Goal: Contribute content

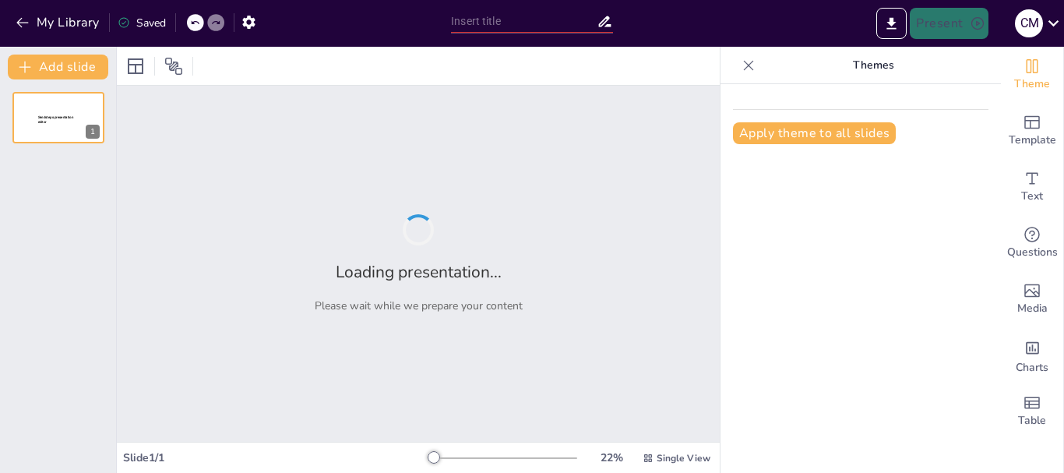
type input "New Sendsteps"
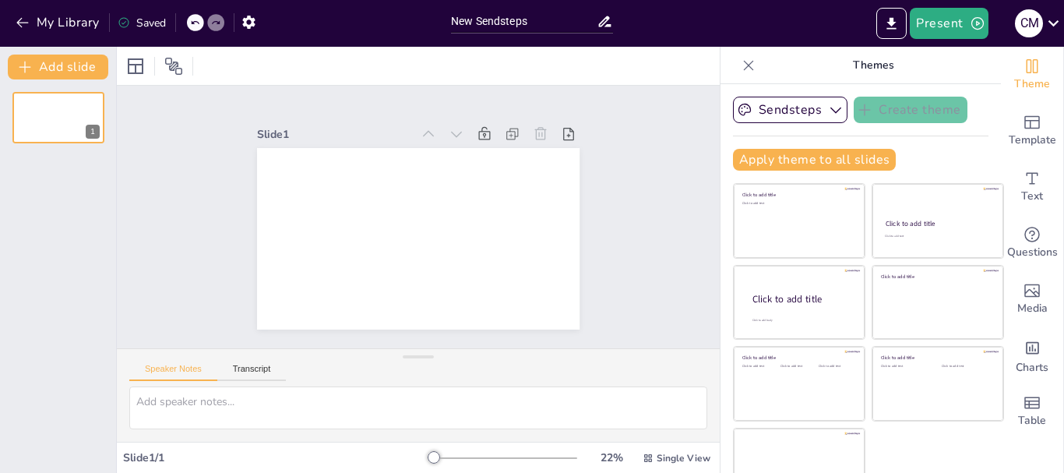
scroll to position [30, 0]
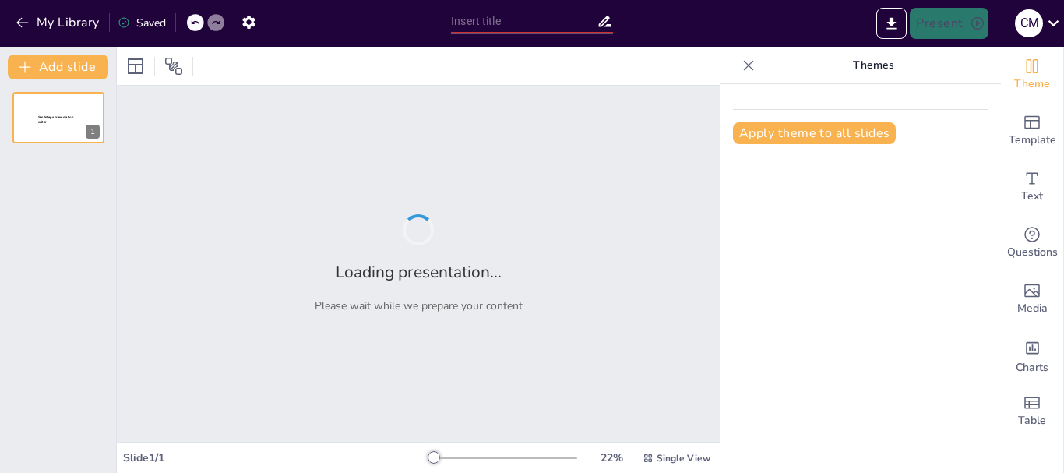
type input "New Sendsteps"
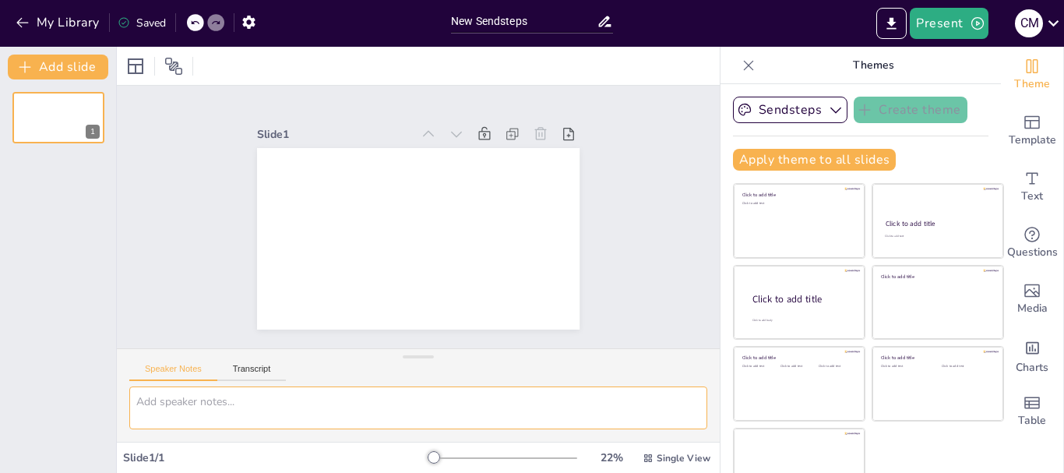
paste textarea "Preguntas de Comprensión del Video 1. ¿Cuál es el objetivo principal del SMED? …"
type textarea "Preguntas de Comprensión del Video 1. ¿Cuál es el objetivo principal del SMED? …"
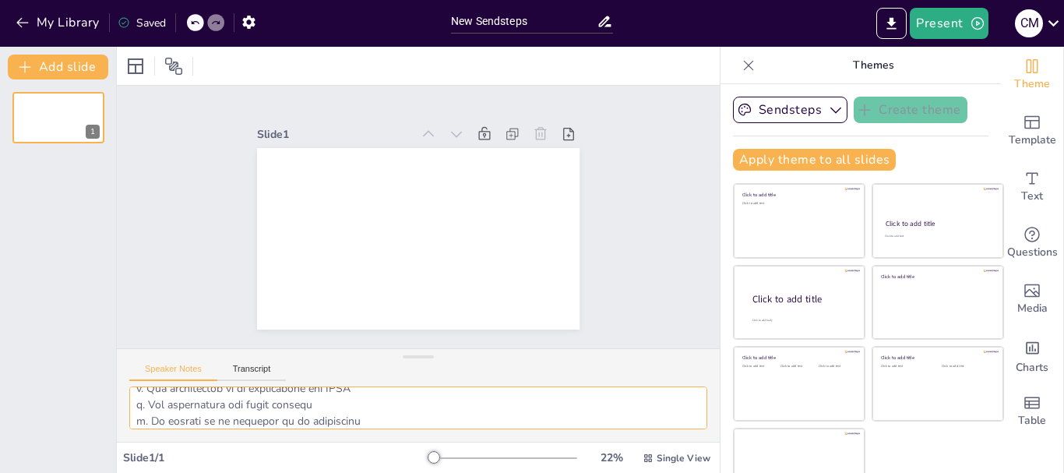
scroll to position [30, 0]
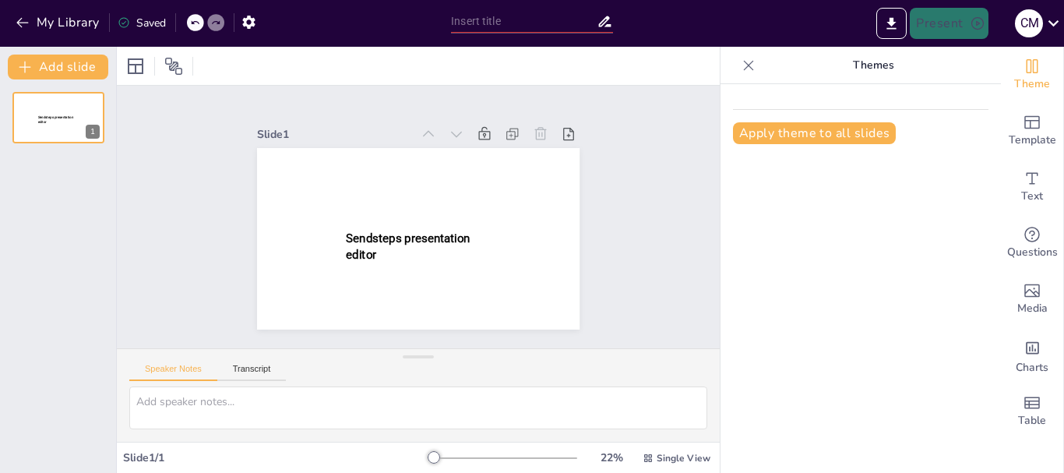
type input "New Sendsteps"
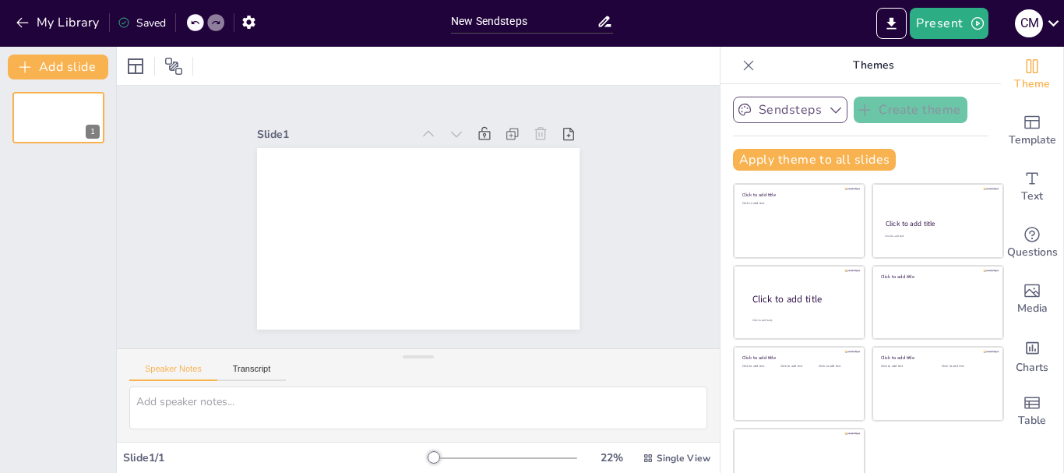
click at [828, 114] on icon "button" at bounding box center [836, 110] width 16 height 16
click at [828, 113] on icon "button" at bounding box center [836, 110] width 16 height 16
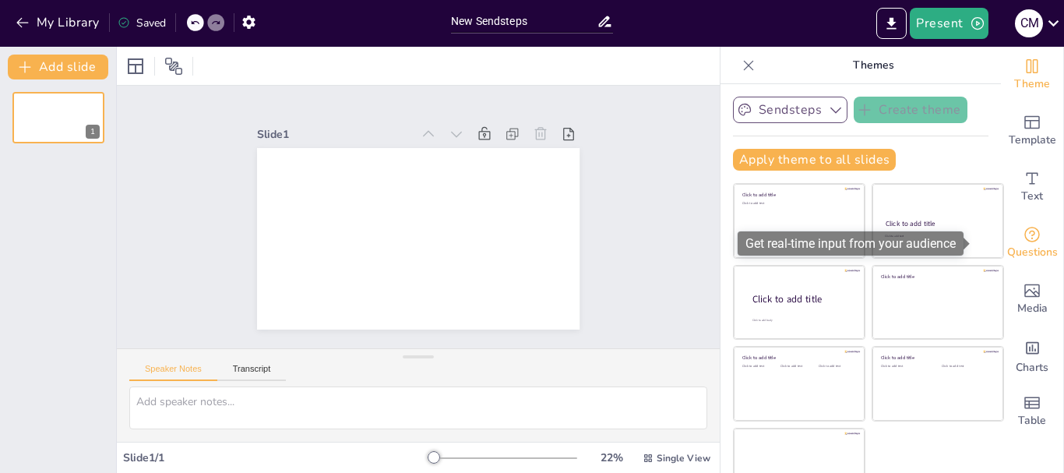
click at [1024, 239] on icon "Get real-time input from your audience" at bounding box center [1032, 235] width 16 height 16
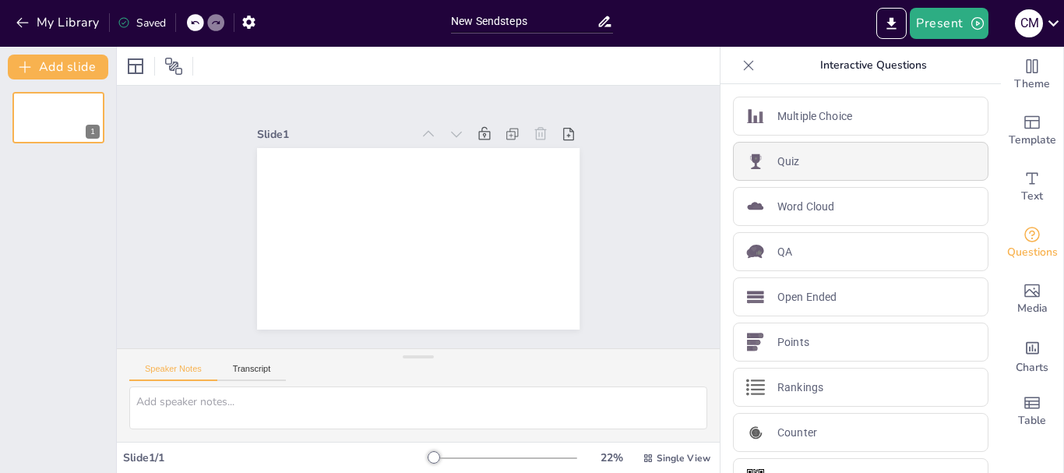
click at [777, 163] on p "Quiz" at bounding box center [788, 161] width 23 height 16
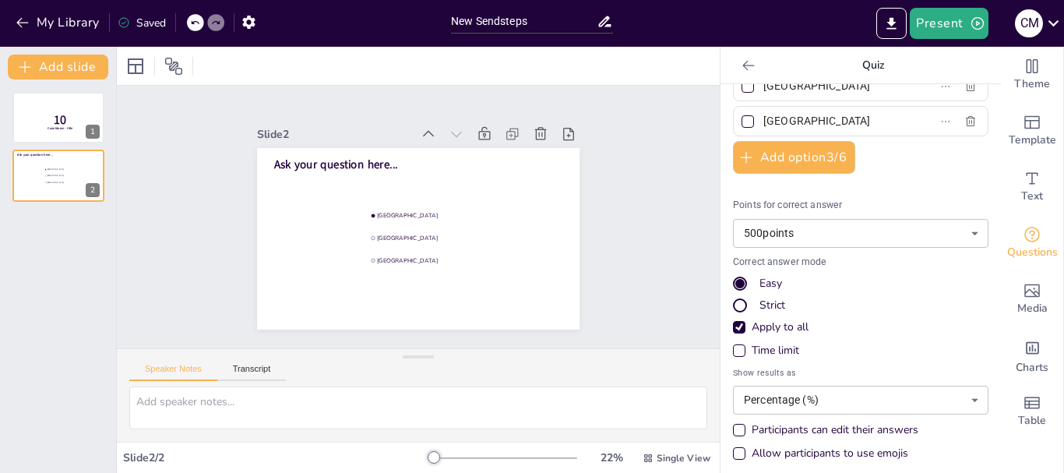
scroll to position [114, 0]
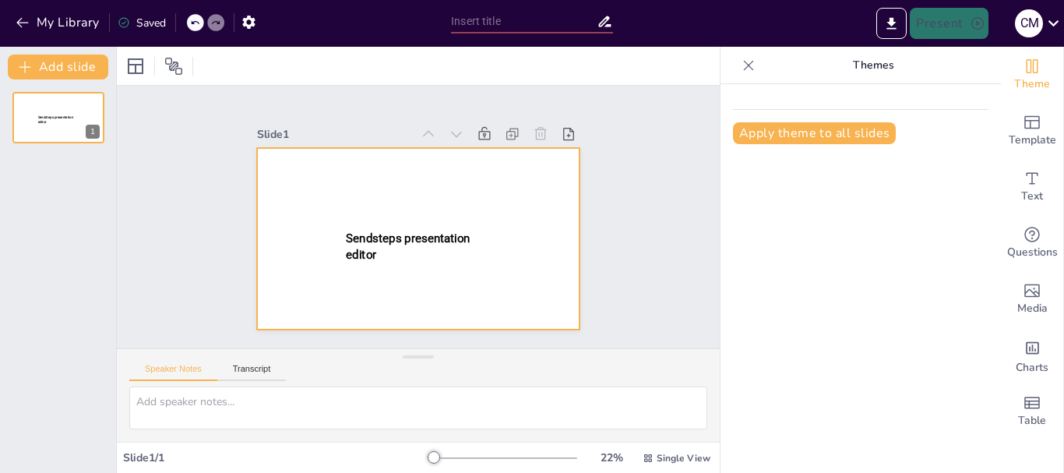
type input "New Sendsteps"
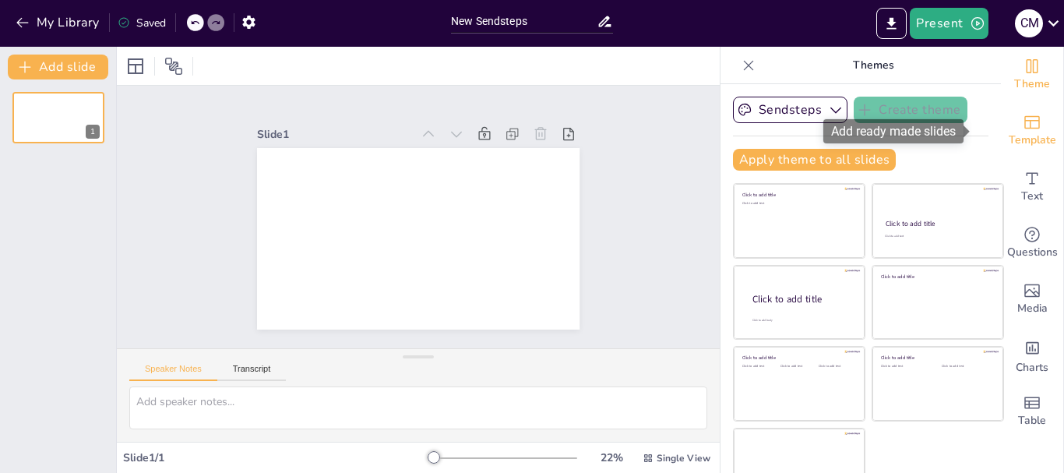
click at [1008, 133] on span "Template" at bounding box center [1031, 140] width 47 height 17
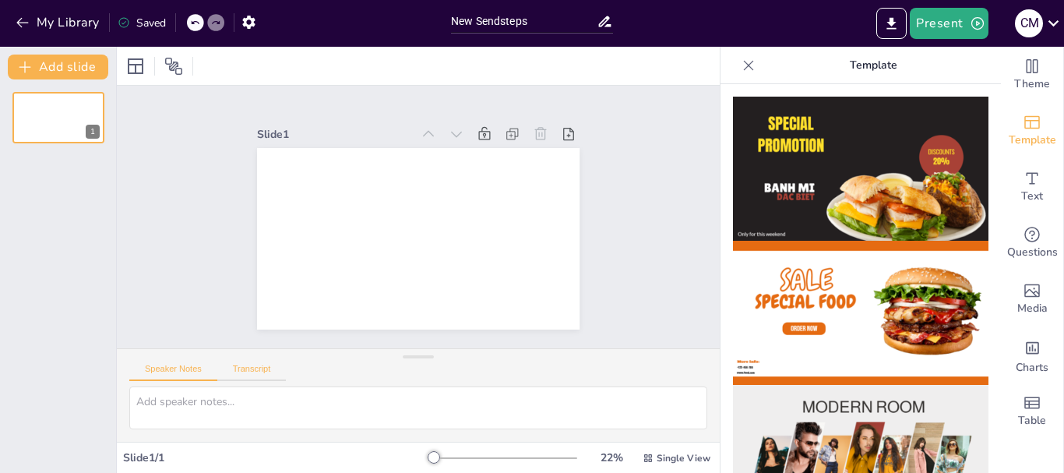
click at [251, 367] on button "Transcript" at bounding box center [251, 372] width 69 height 17
click at [644, 370] on button "Google US English (en-US)" at bounding box center [592, 370] width 156 height 25
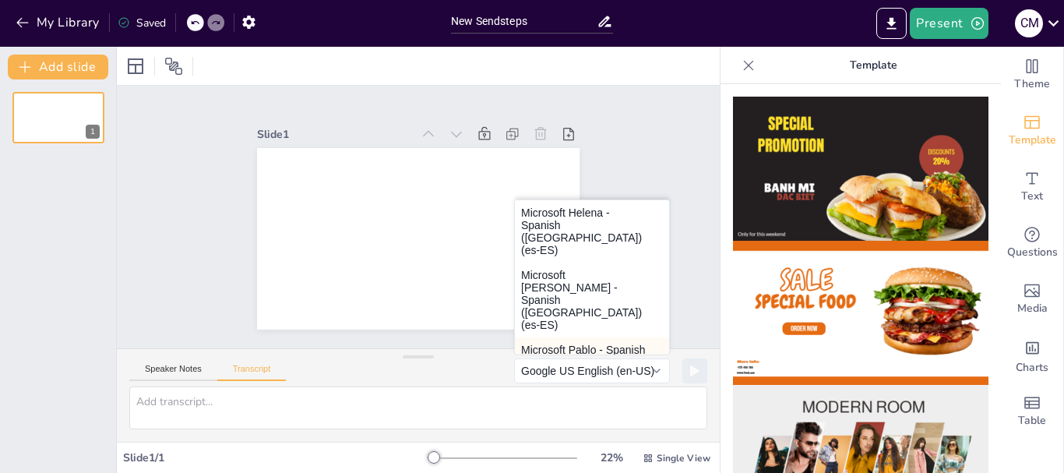
click at [530, 337] on button "Microsoft Pablo - Spanish (Spain) (es-ES)" at bounding box center [592, 362] width 154 height 50
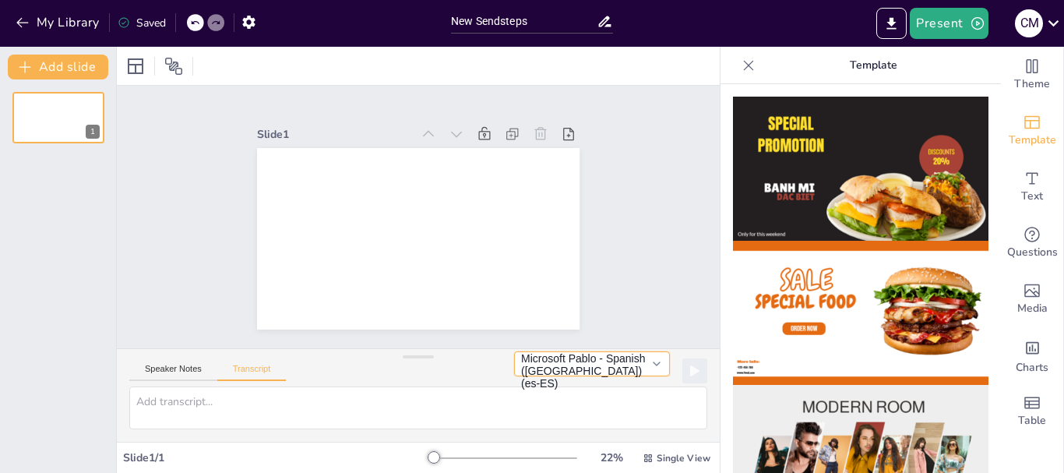
click at [645, 375] on button "Microsoft Pablo - Spanish (Spain) (es-ES)" at bounding box center [592, 363] width 156 height 25
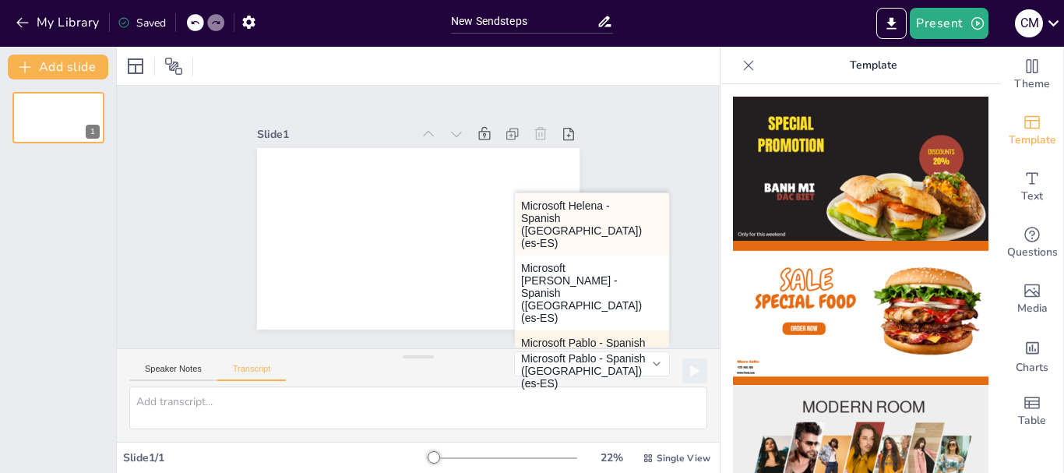
click at [572, 225] on button "Microsoft Helena - Spanish (Spain) (es-ES)" at bounding box center [592, 224] width 154 height 62
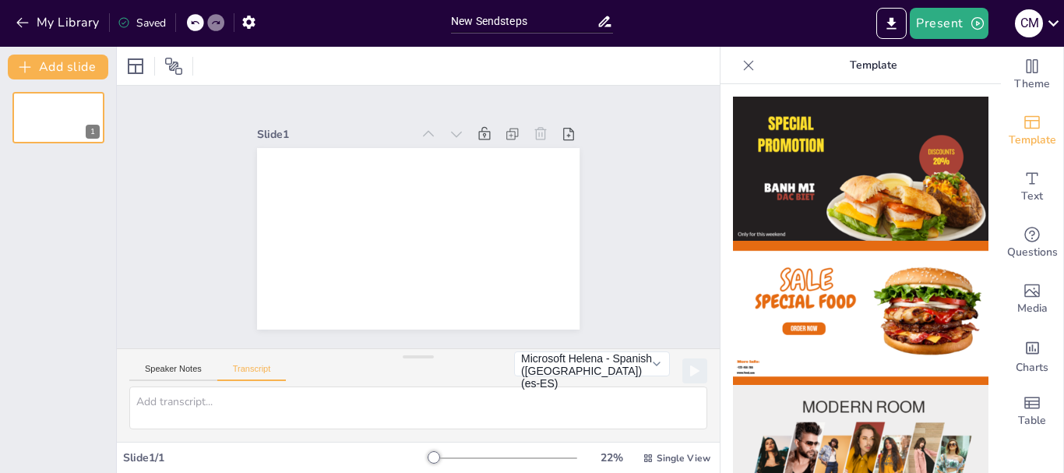
drag, startPoint x: 986, startPoint y: 135, endPoint x: 978, endPoint y: 199, distance: 65.1
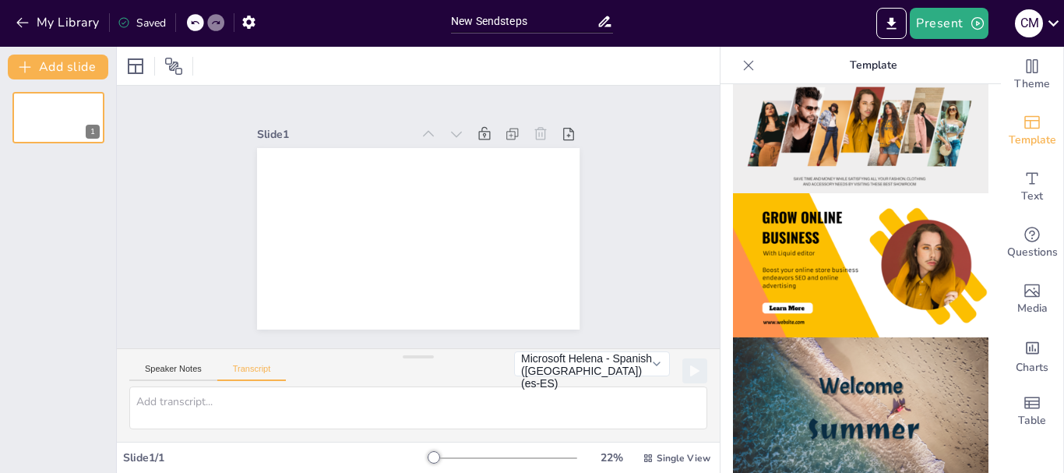
scroll to position [343, 0]
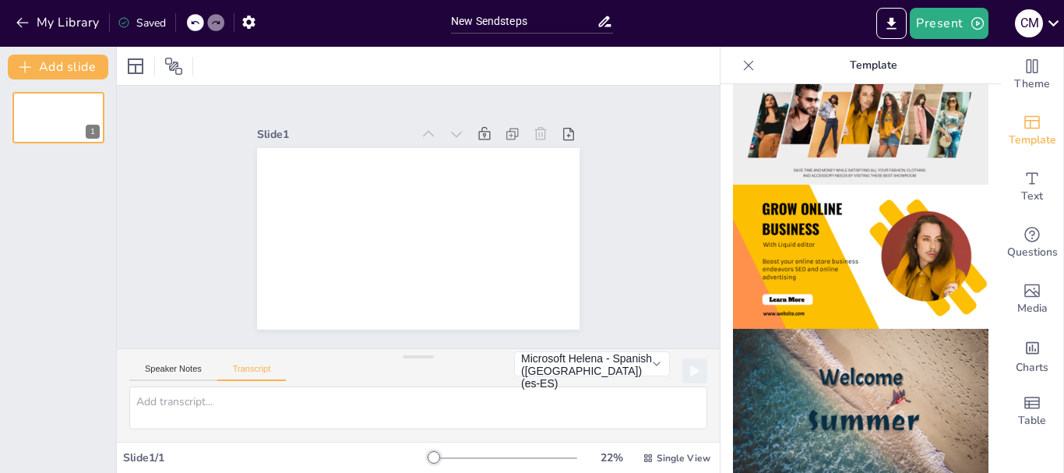
click at [877, 209] on img at bounding box center [860, 257] width 255 height 144
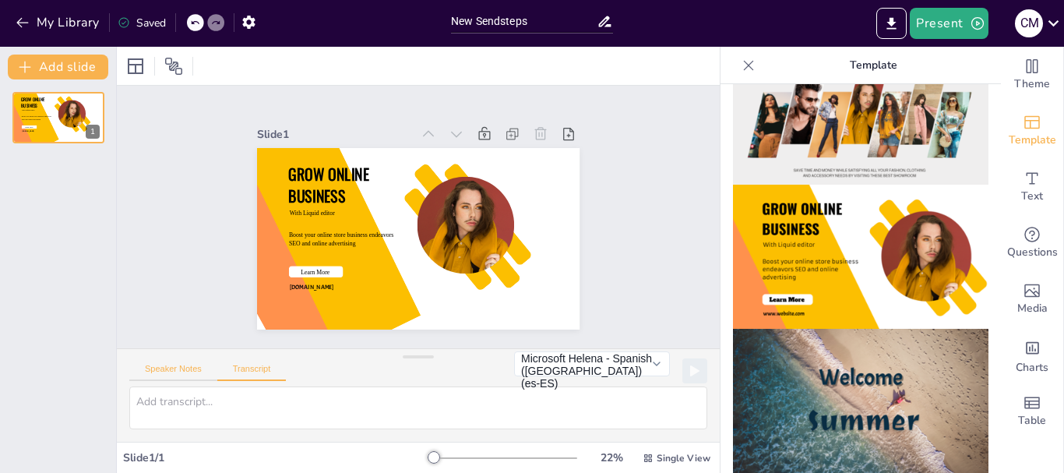
click at [172, 367] on button "Speaker Notes" at bounding box center [173, 372] width 88 height 17
click at [601, 23] on icon at bounding box center [604, 21] width 16 height 16
click at [532, 26] on input "New Sendsteps" at bounding box center [524, 21] width 146 height 23
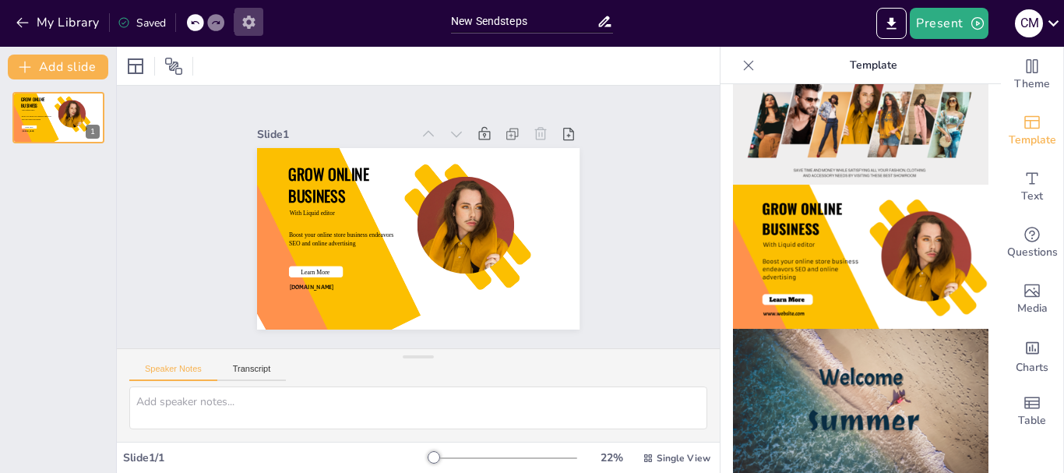
click at [260, 16] on button "button" at bounding box center [248, 22] width 29 height 28
click at [247, 23] on icon "button" at bounding box center [248, 22] width 12 height 13
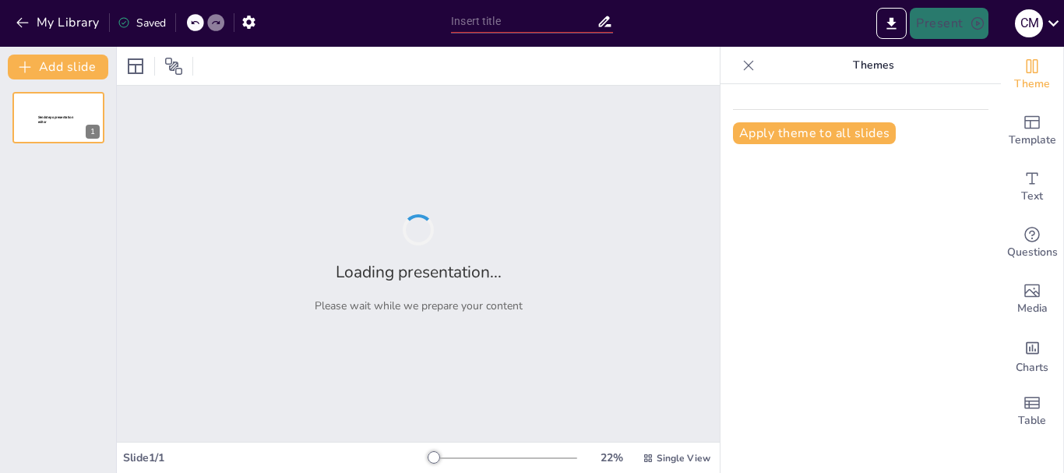
type input "New Sendsteps"
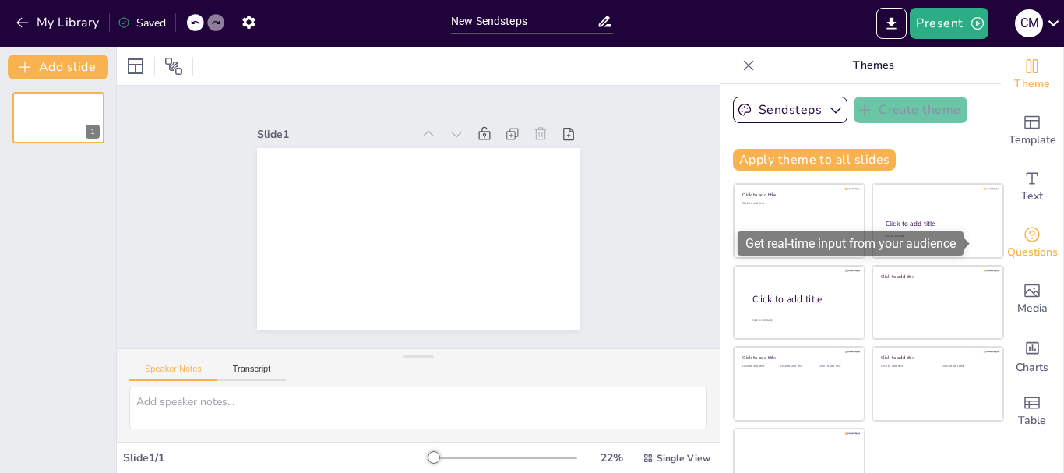
click at [1024, 234] on icon "Get real-time input from your audience" at bounding box center [1032, 235] width 16 height 16
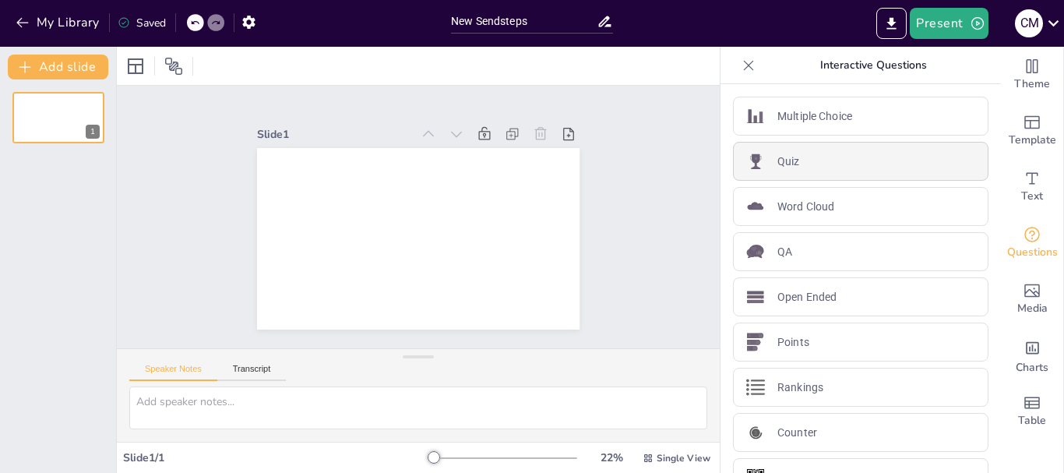
click at [783, 168] on p "Quiz" at bounding box center [788, 161] width 23 height 16
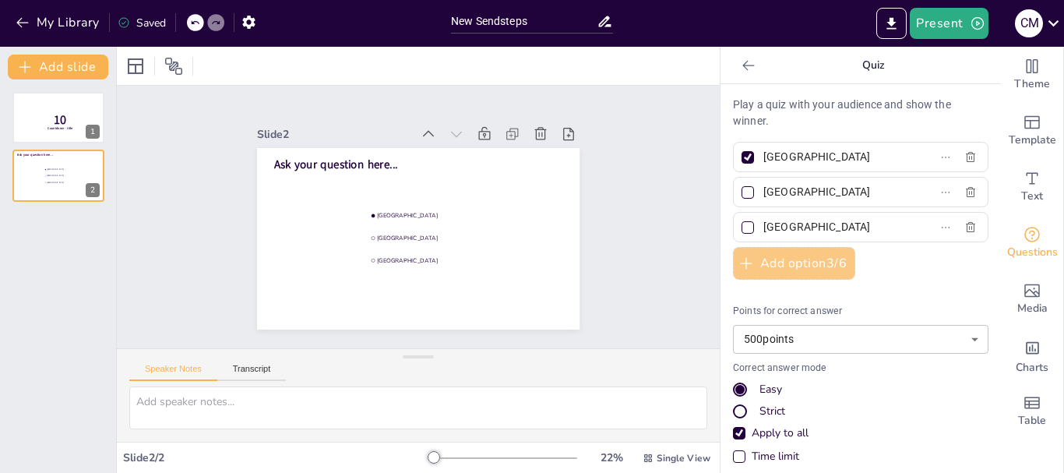
click at [771, 263] on button "Add option 3 / 6" at bounding box center [794, 263] width 122 height 33
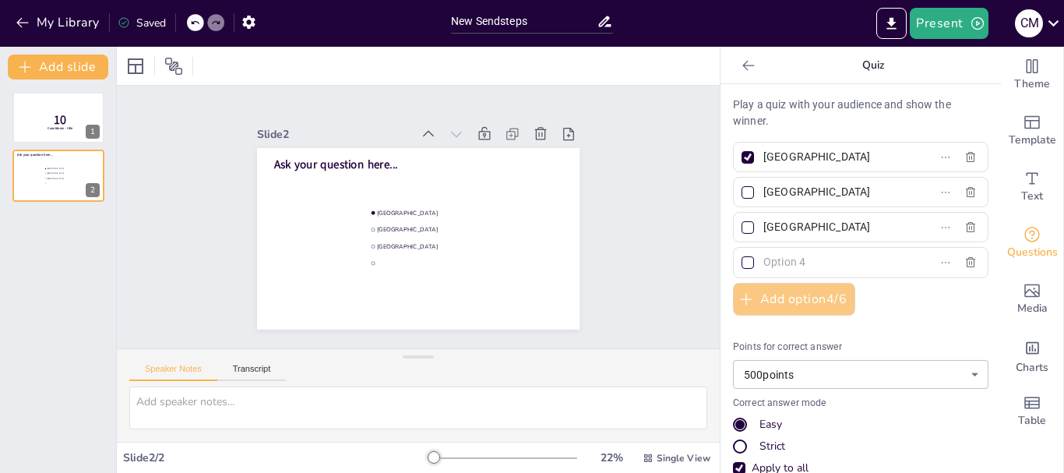
click at [771, 263] on input "text" at bounding box center [835, 262] width 145 height 23
click at [779, 298] on button "Add option 4 / 6" at bounding box center [794, 299] width 122 height 33
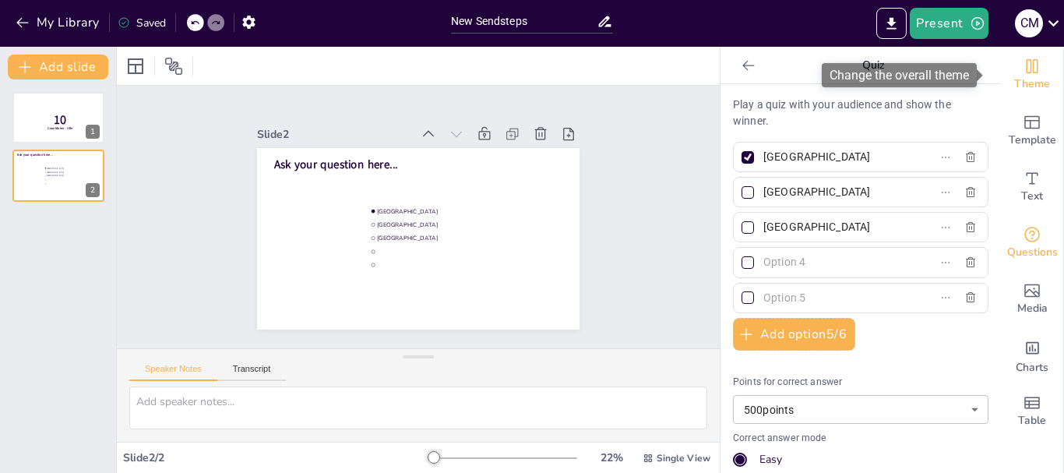
click at [1022, 84] on span "Theme" at bounding box center [1032, 84] width 36 height 17
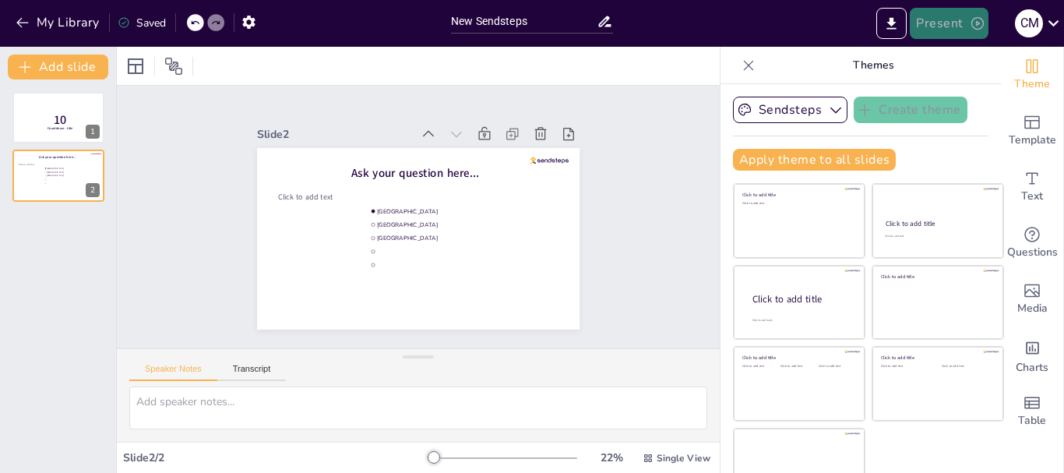
click at [951, 16] on button "Present" at bounding box center [948, 23] width 78 height 31
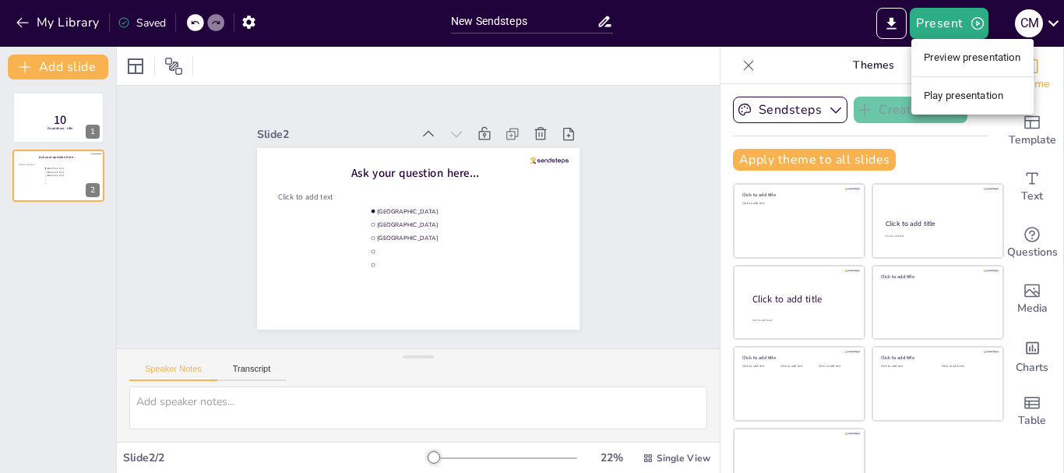
click at [1004, 90] on li "Play presentation" at bounding box center [972, 95] width 122 height 25
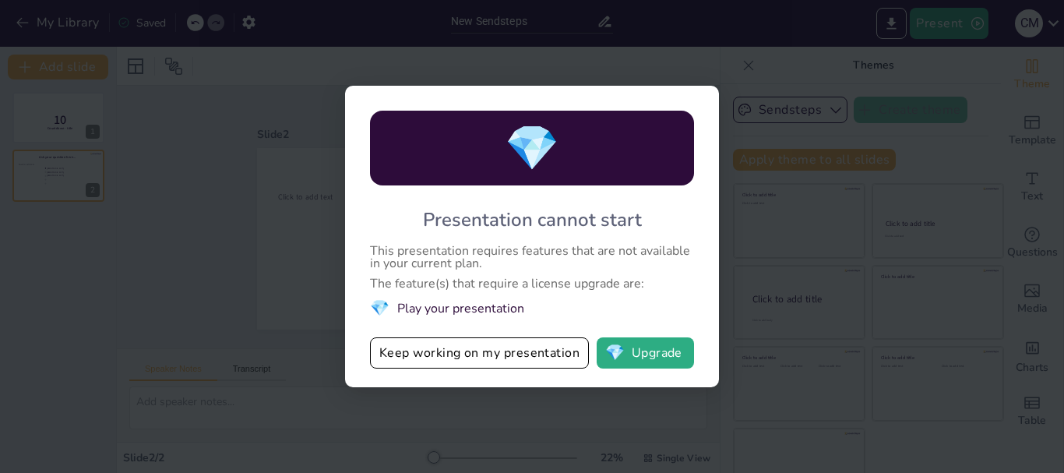
click at [889, 288] on div "💎 Presentation cannot start This presentation requires features that are not av…" at bounding box center [532, 236] width 1064 height 473
click at [264, 276] on div "💎 Presentation cannot start This presentation requires features that are not av…" at bounding box center [532, 236] width 1064 height 473
click at [867, 233] on div "💎 Presentation cannot start This presentation requires features that are not av…" at bounding box center [532, 236] width 1064 height 473
click at [906, 156] on div "💎 Presentation cannot start This presentation requires features that are not av…" at bounding box center [532, 236] width 1064 height 473
click at [730, 62] on div "💎 Presentation cannot start This presentation requires features that are not av…" at bounding box center [532, 236] width 1064 height 473
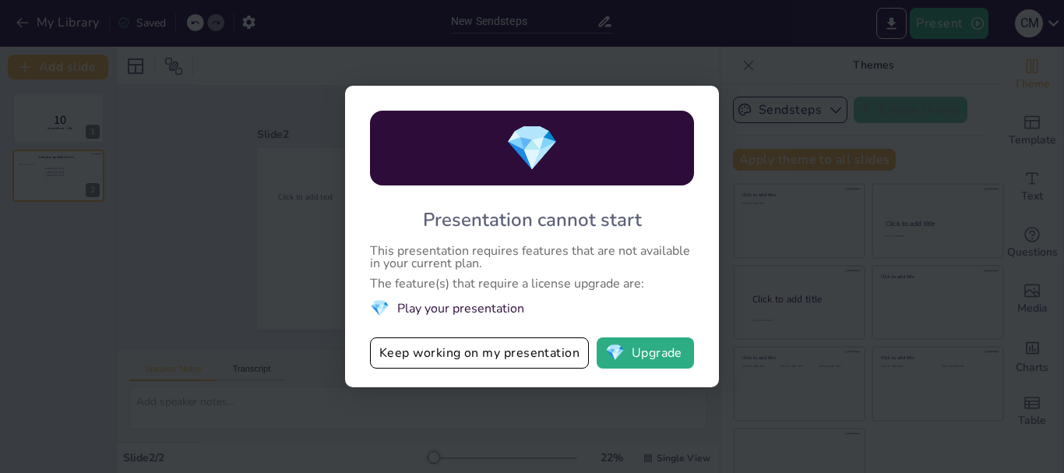
click at [729, 62] on div "💎 Presentation cannot start This presentation requires features that are not av…" at bounding box center [532, 236] width 1064 height 473
click at [167, 190] on div "💎 Presentation cannot start This presentation requires features that are not av…" at bounding box center [532, 236] width 1064 height 473
